Goal: Task Accomplishment & Management: Manage account settings

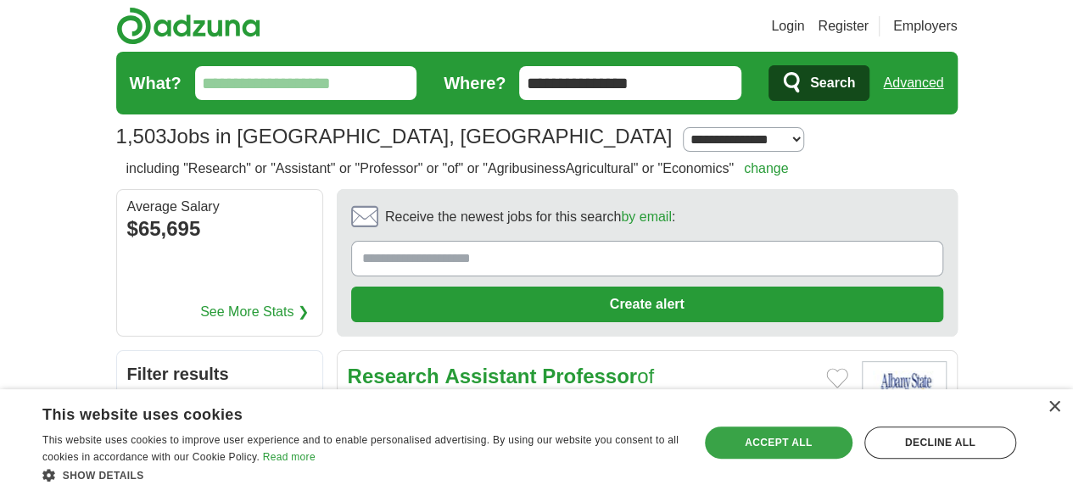
click at [807, 437] on div "Accept all" at bounding box center [779, 443] width 148 height 32
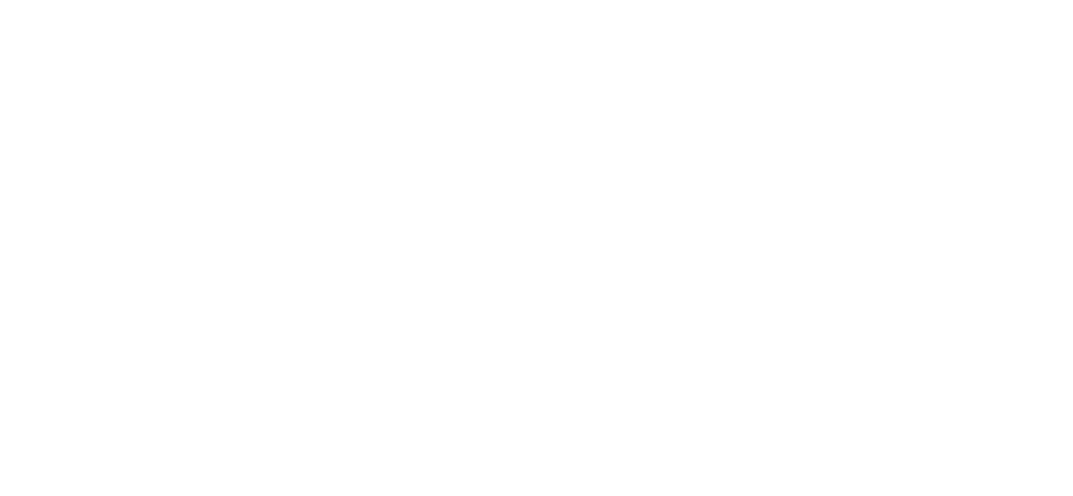
scroll to position [3528, 0]
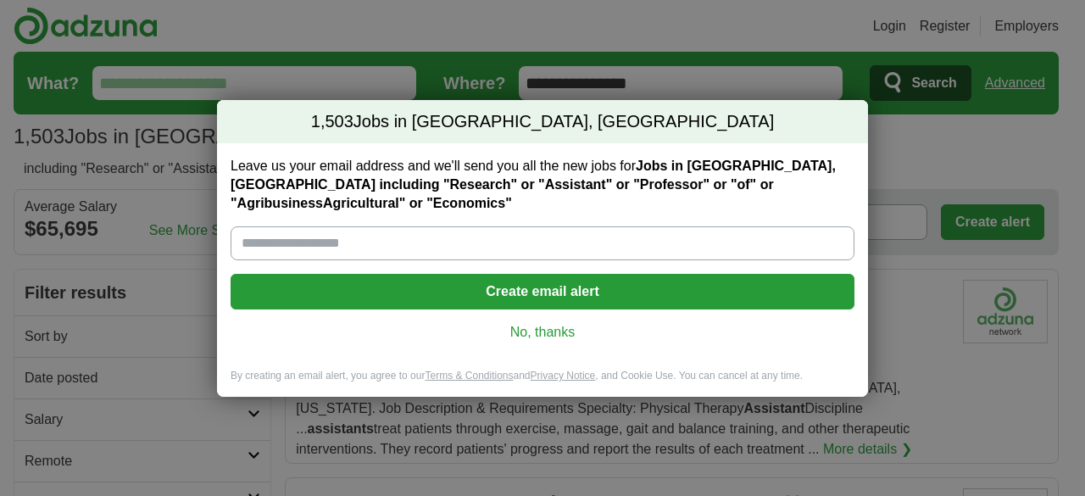
click at [548, 323] on link "No, thanks" at bounding box center [542, 332] width 597 height 19
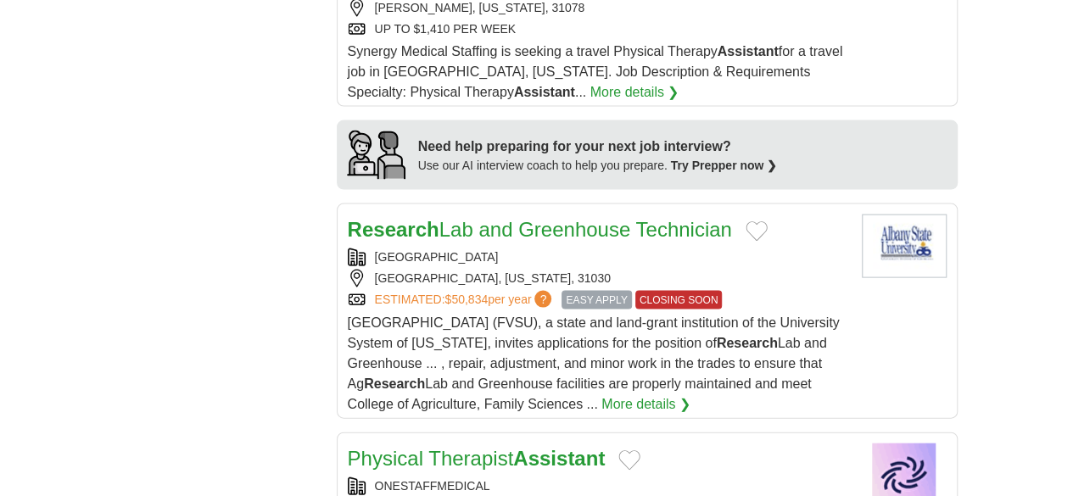
scroll to position [1696, 0]
